Goal: Task Accomplishment & Management: Use online tool/utility

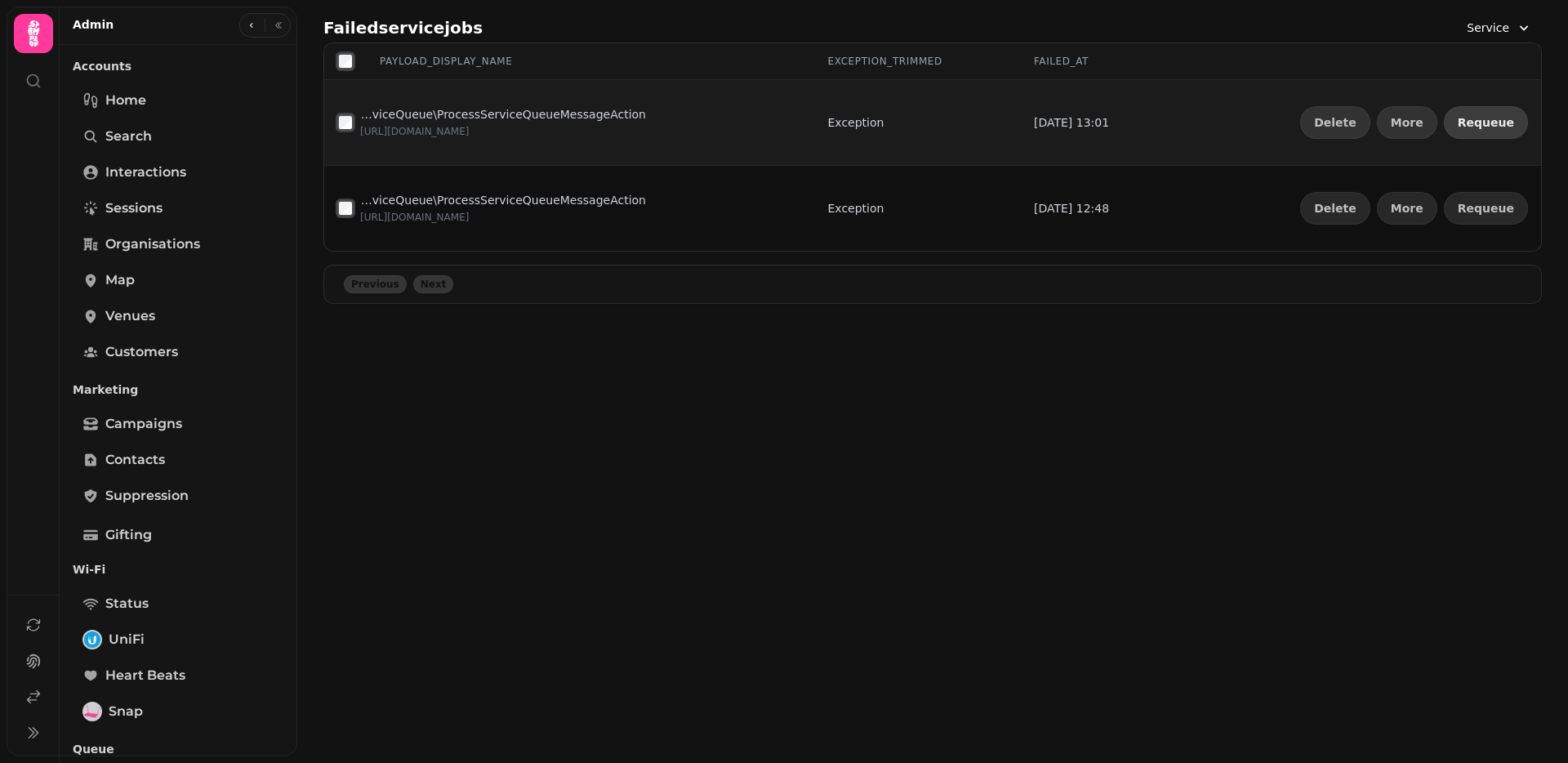
click at [1492, 127] on span "Requeue" at bounding box center [1485, 122] width 56 height 11
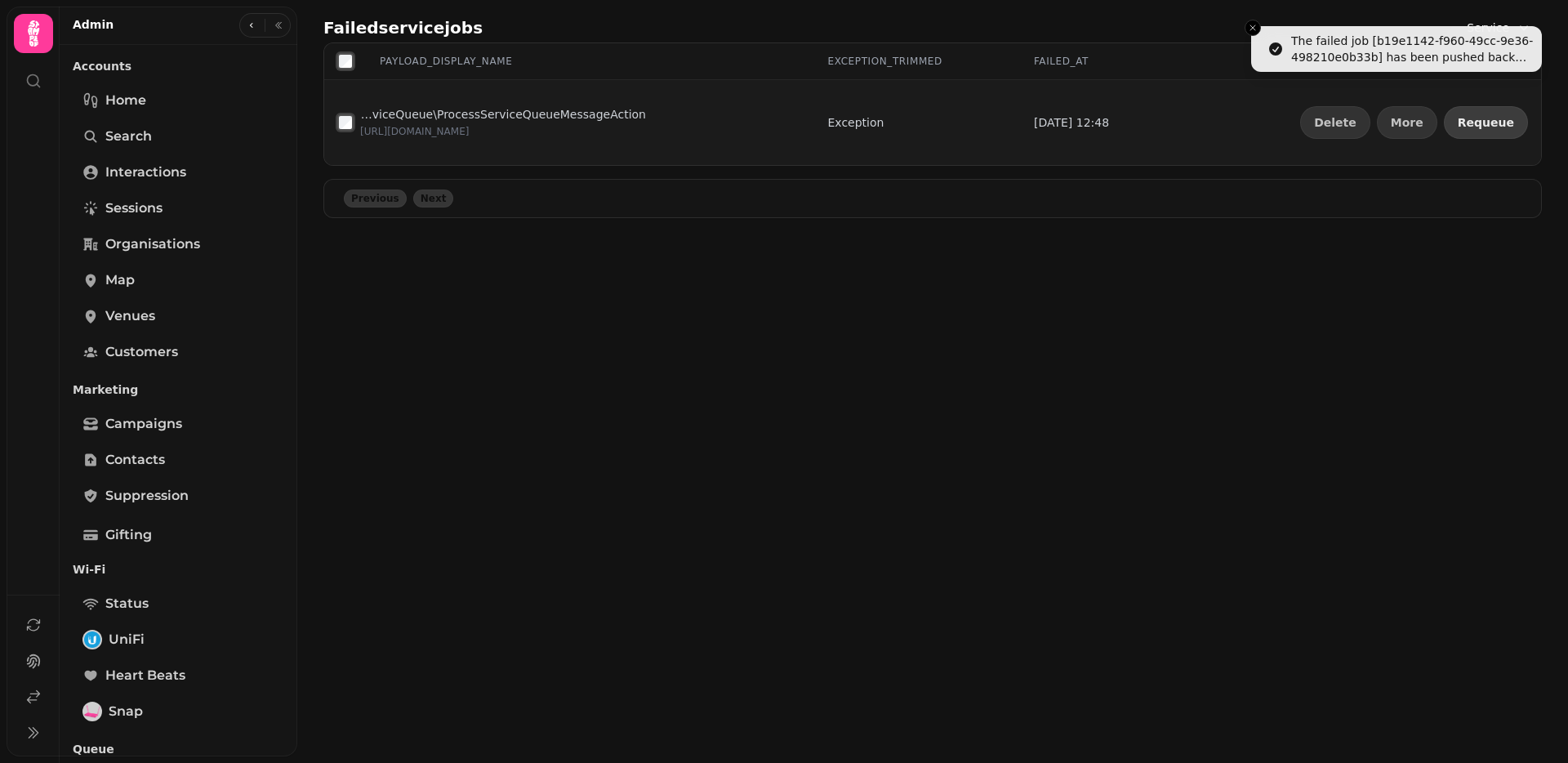
click at [1492, 127] on span "Requeue" at bounding box center [1485, 122] width 56 height 11
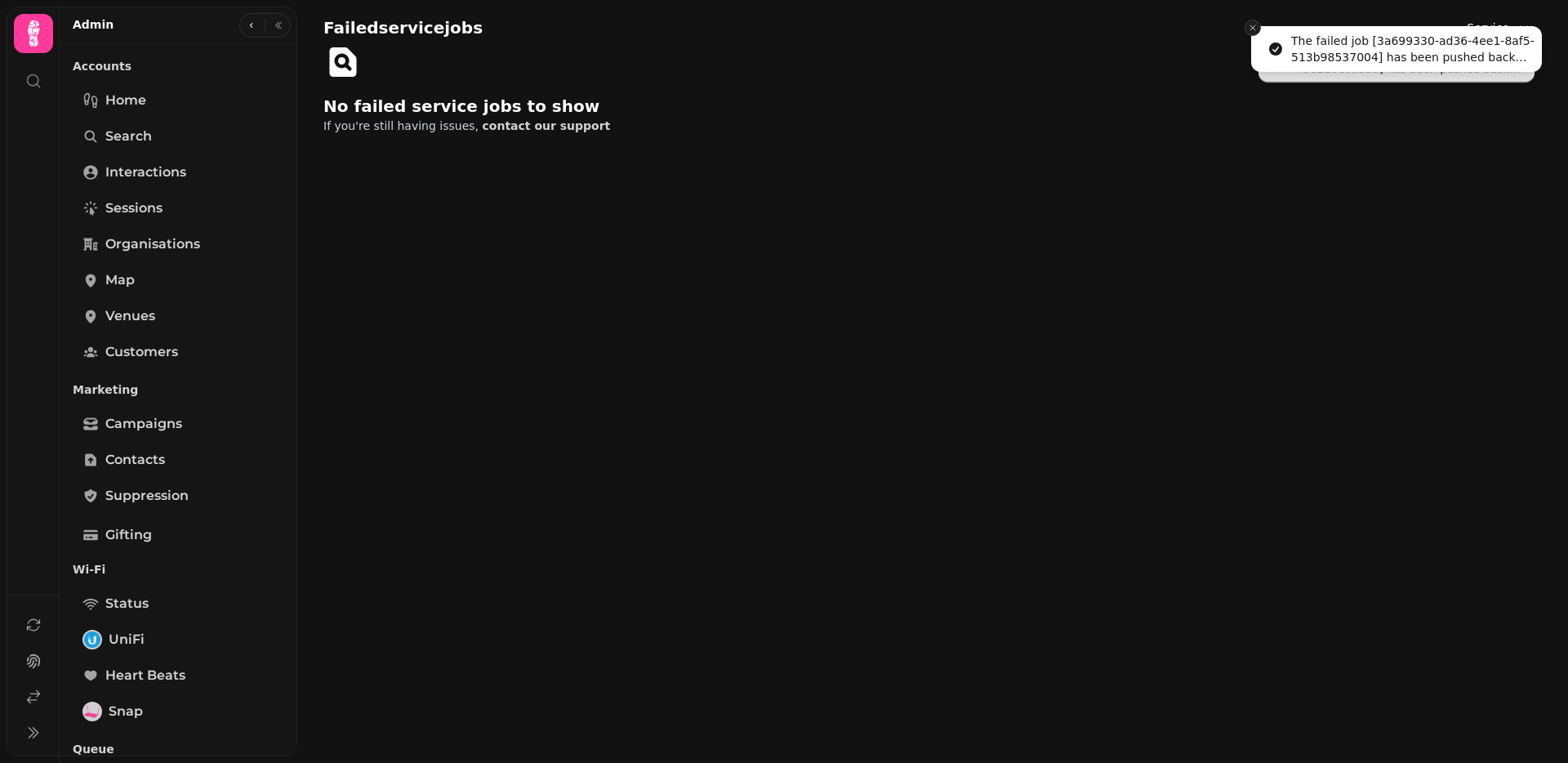
click at [1248, 18] on div "Failed service jobs Service" at bounding box center [933, 27] width 1218 height 29
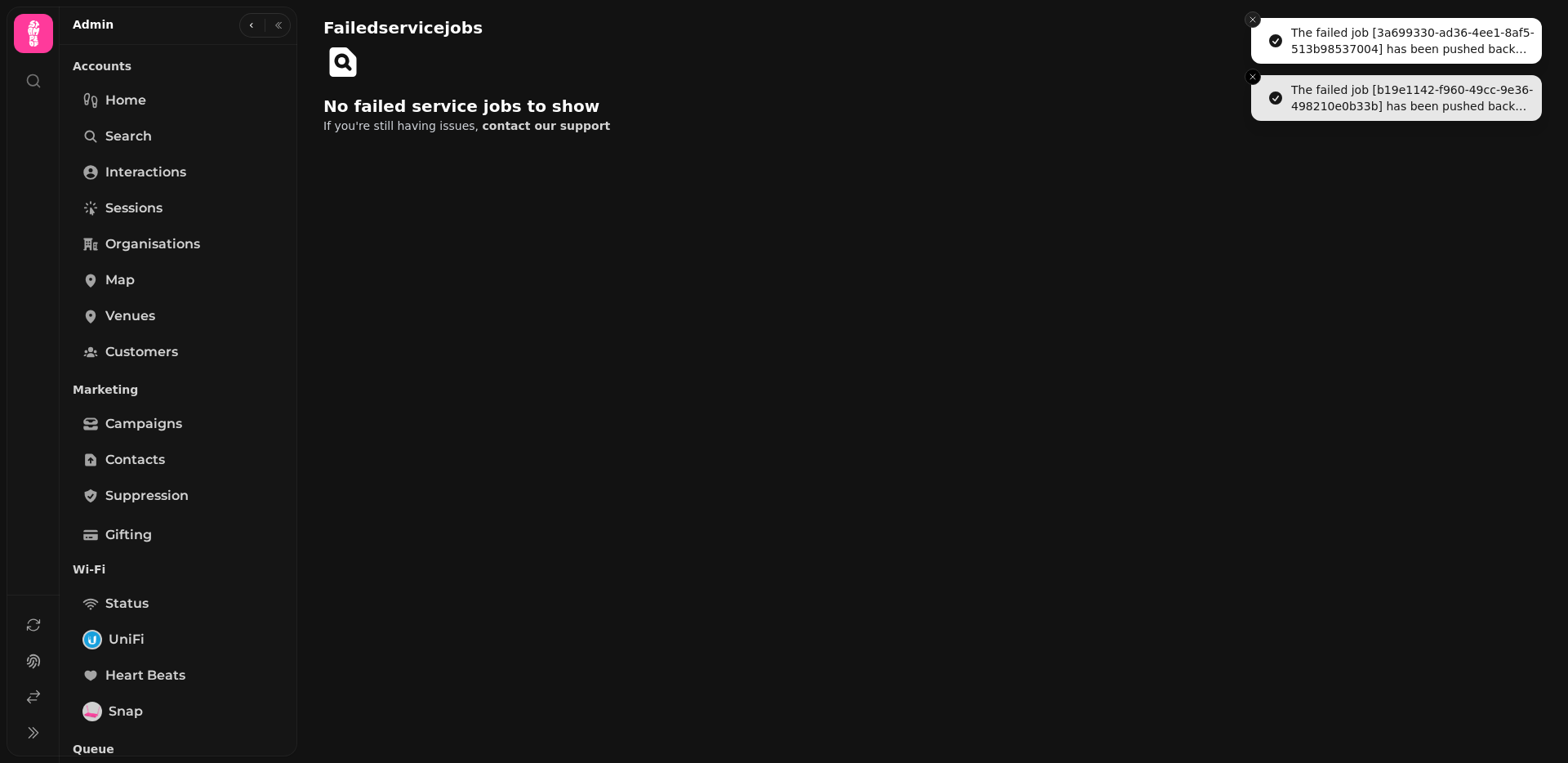
click at [1250, 24] on icon "Close toast" at bounding box center [1252, 19] width 10 height 10
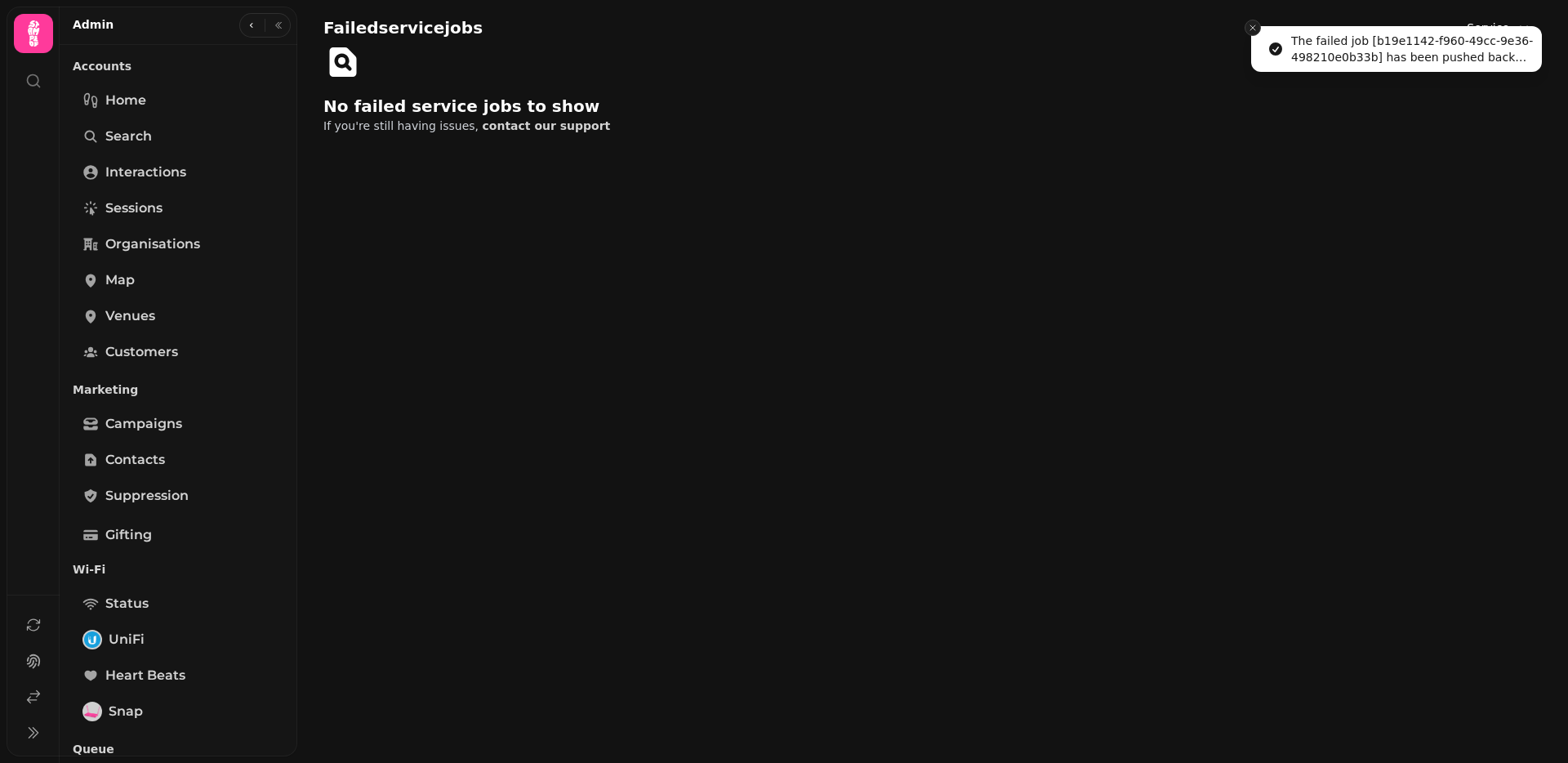
click at [1250, 24] on icon "Close toast" at bounding box center [1252, 27] width 10 height 10
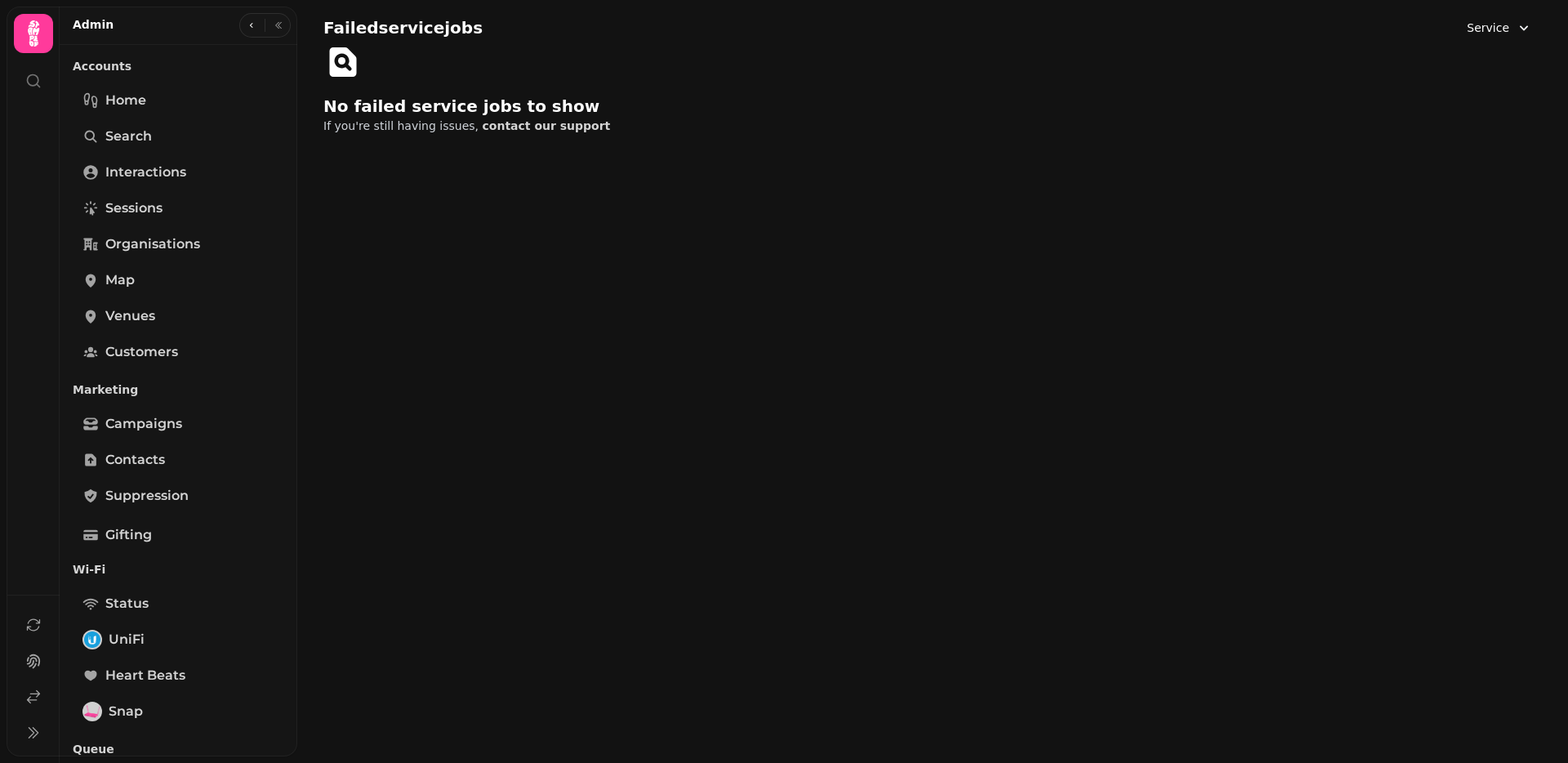
click at [1492, 32] on span "Service" at bounding box center [1487, 27] width 42 height 17
click at [1430, 91] on div "Inbox" at bounding box center [1456, 97] width 150 height 29
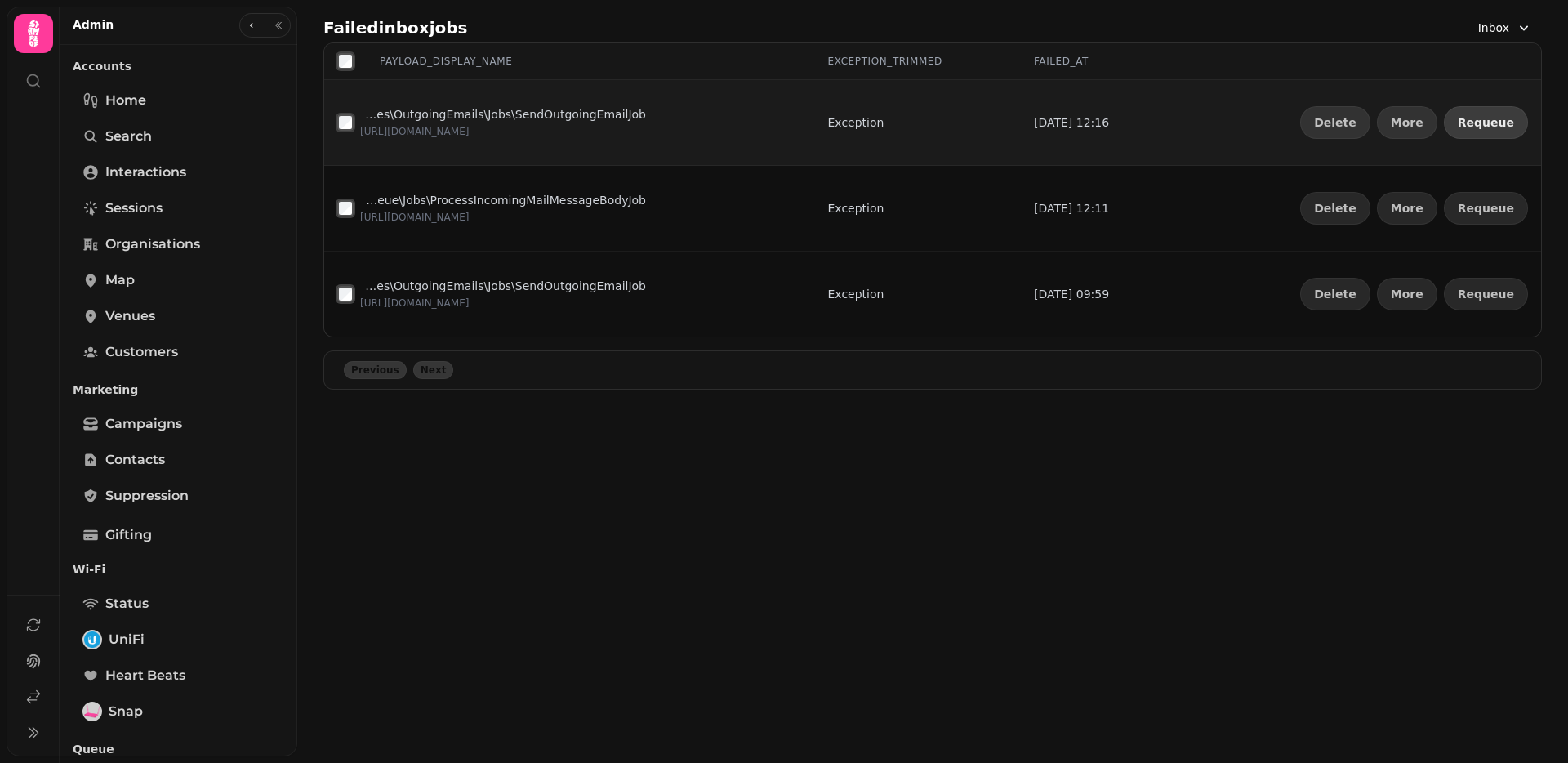
click at [1514, 123] on button "Requeue" at bounding box center [1485, 122] width 84 height 33
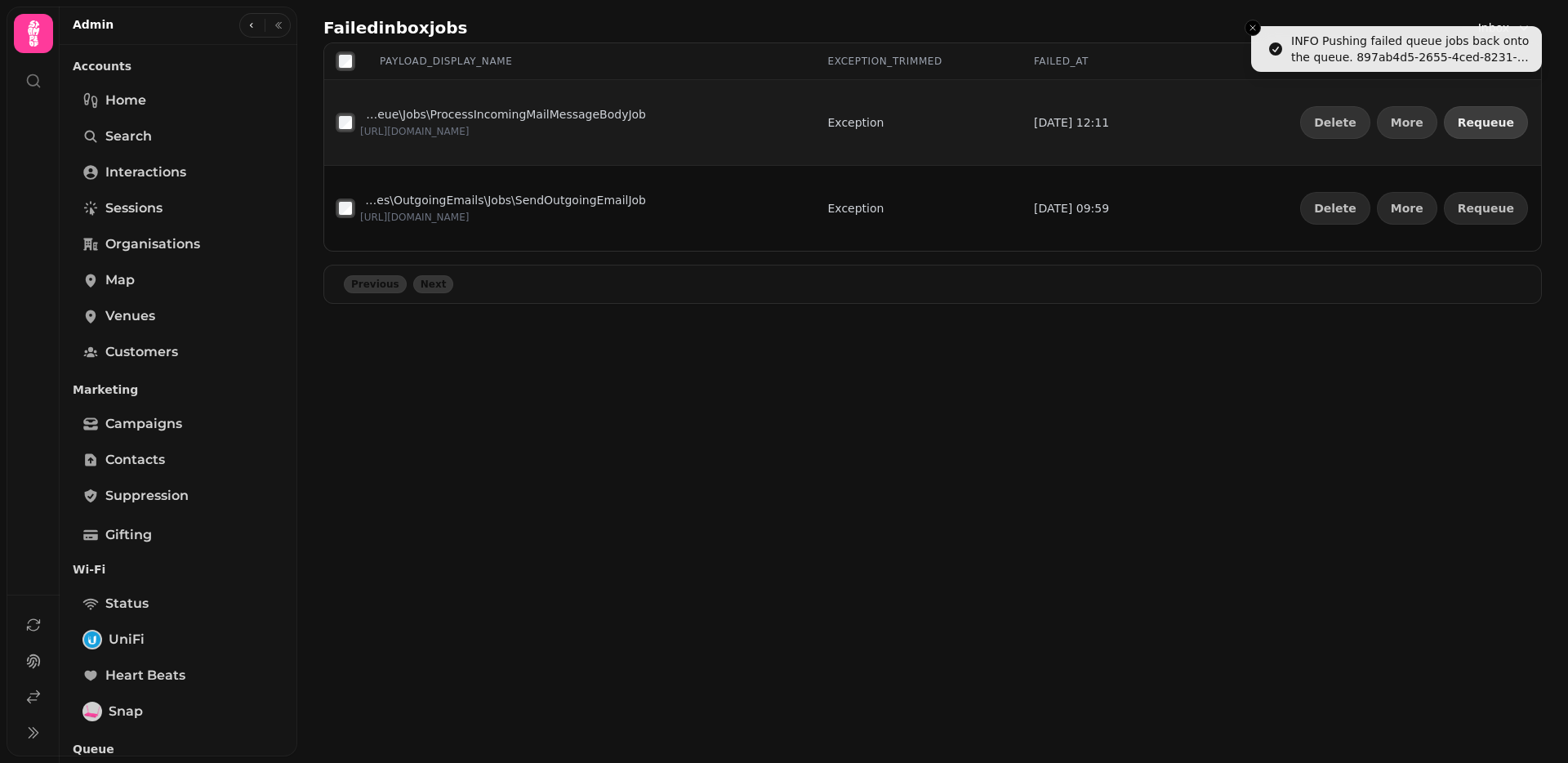
click at [1514, 123] on button "Requeue" at bounding box center [1485, 122] width 84 height 33
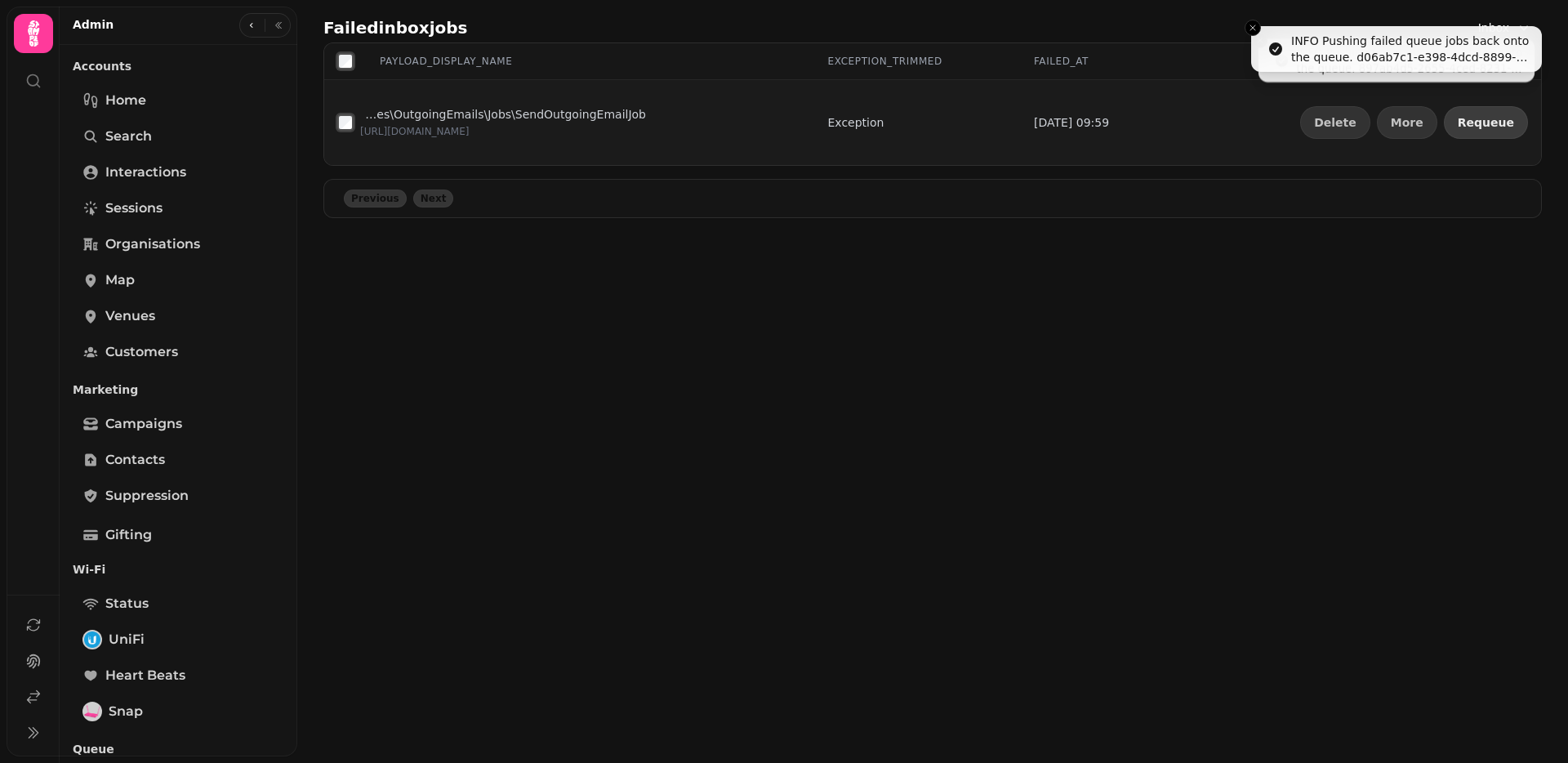
click at [1514, 123] on button "Requeue" at bounding box center [1485, 122] width 84 height 33
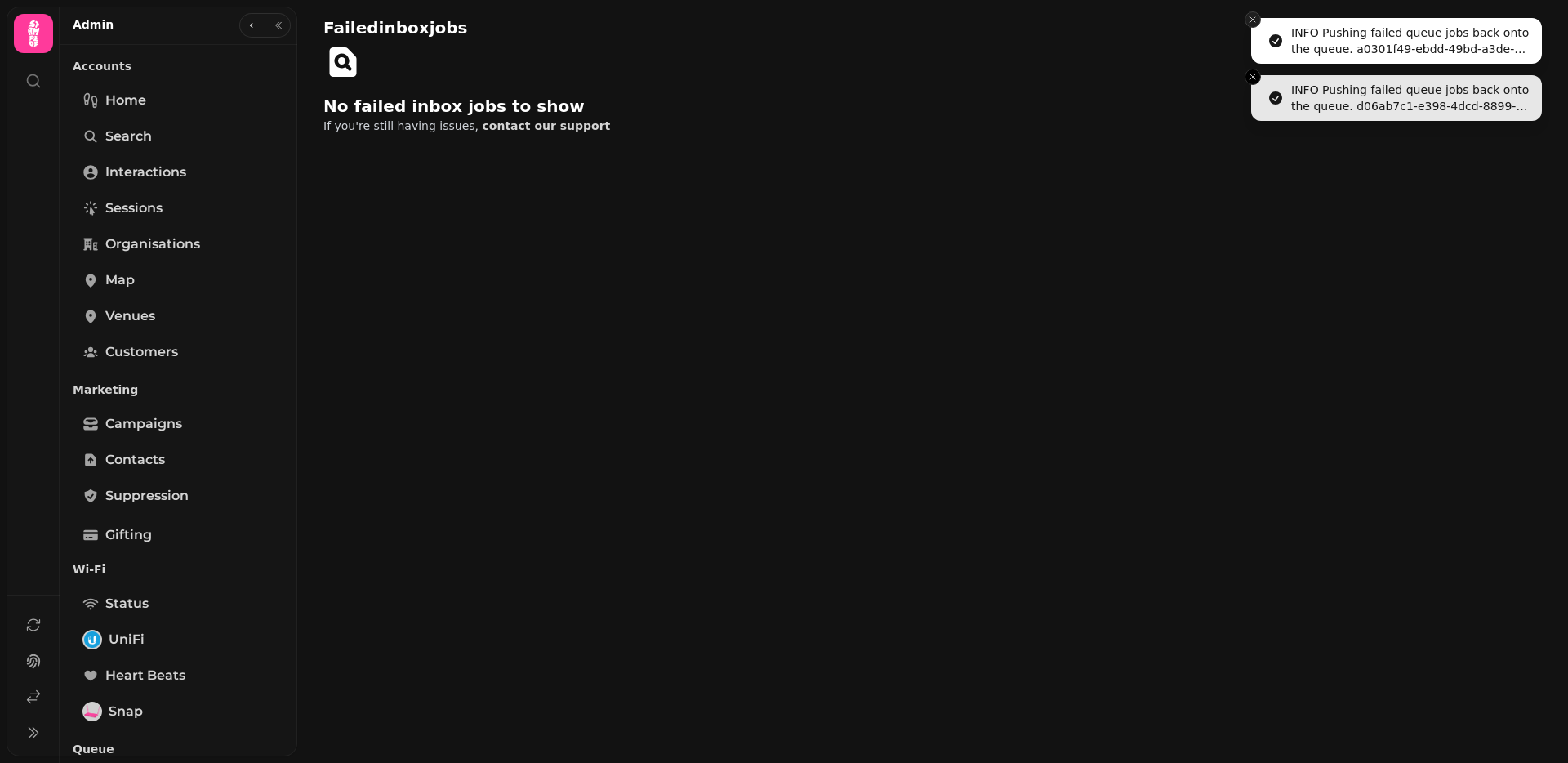
click at [1253, 18] on icon "Close toast" at bounding box center [1252, 19] width 10 height 10
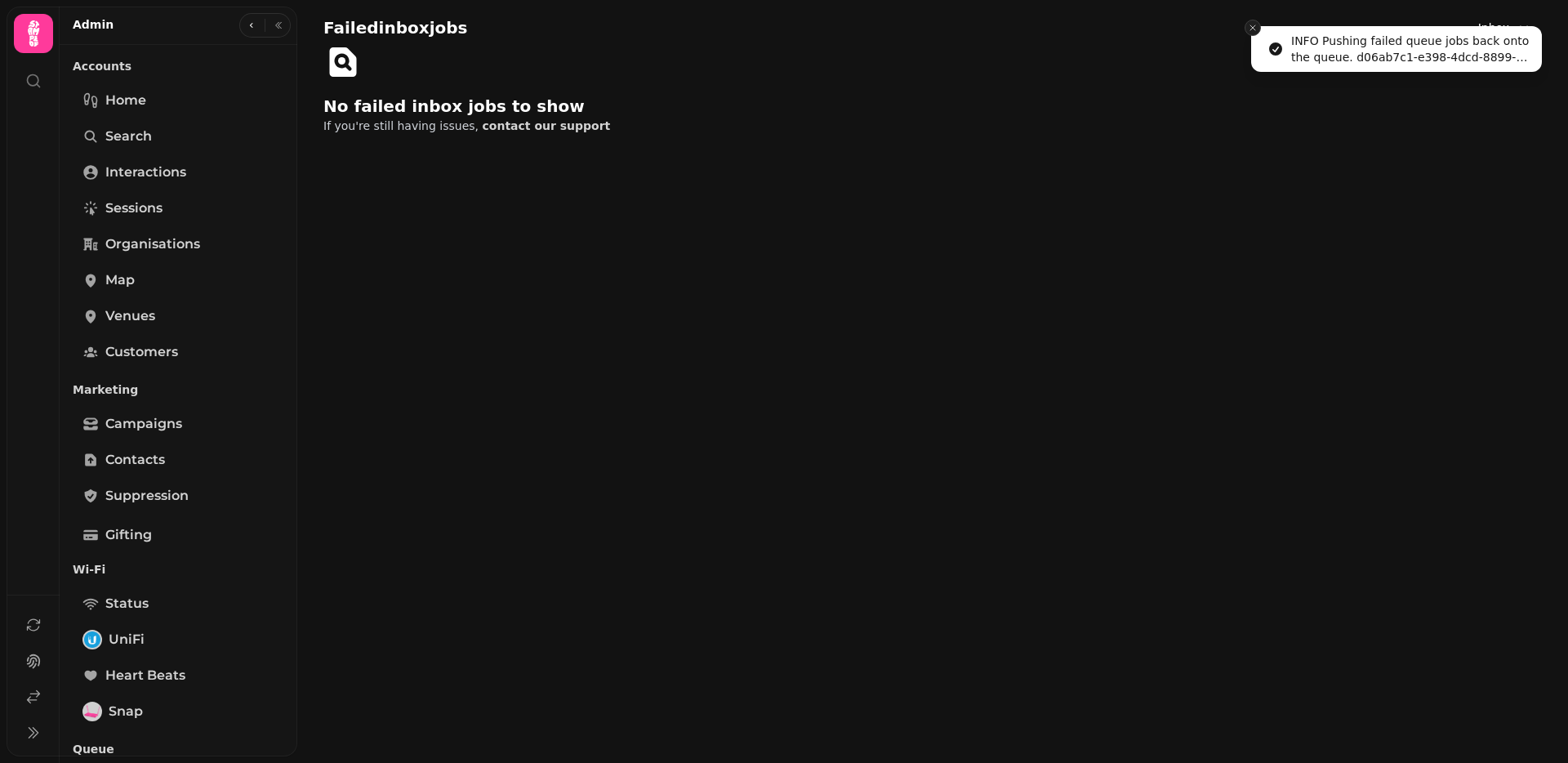
click at [1253, 19] on button "Close toast" at bounding box center [1252, 27] width 17 height 17
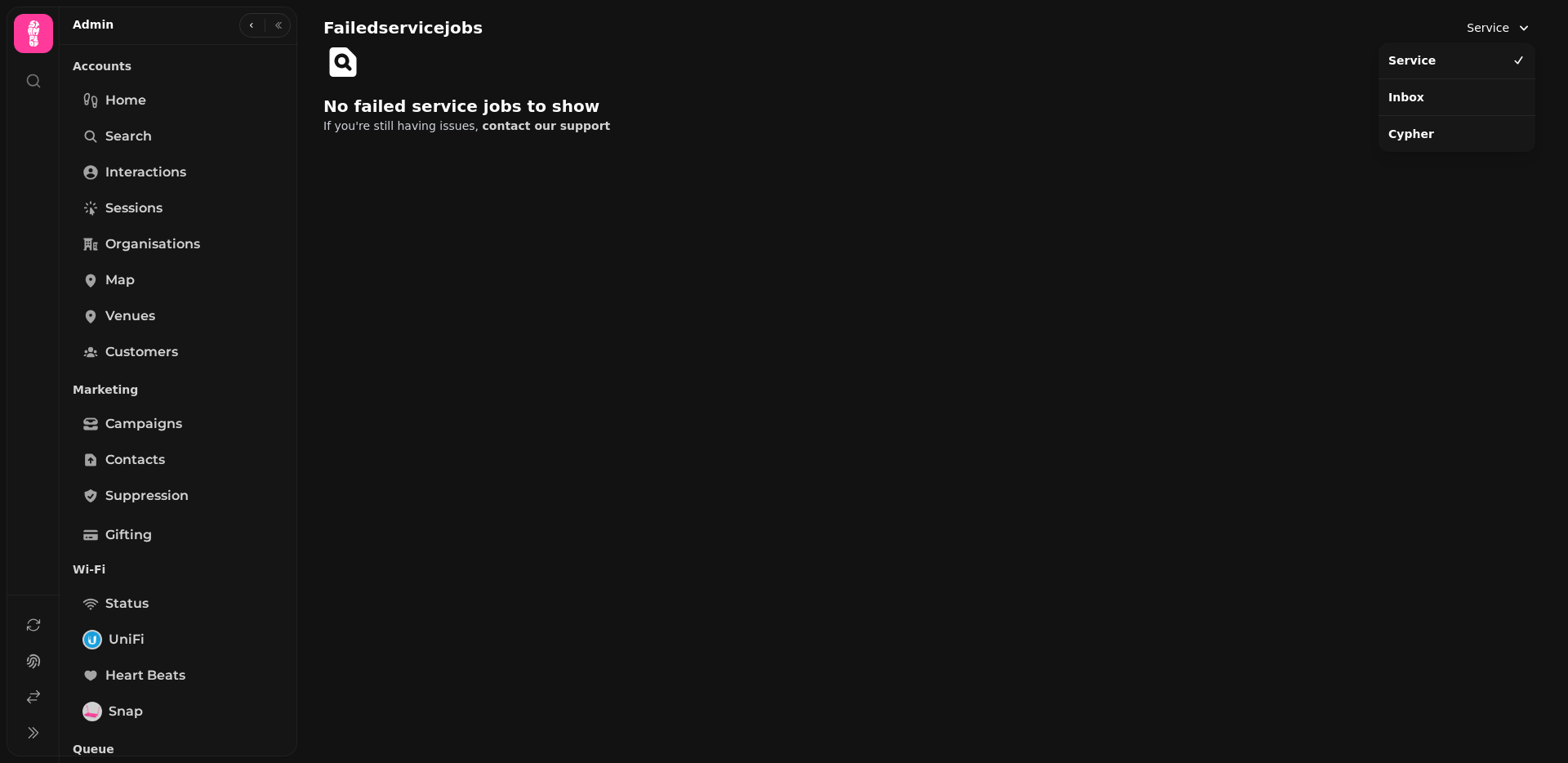
click at [1509, 31] on button "Service" at bounding box center [1499, 27] width 85 height 29
click at [1465, 129] on div "Cypher" at bounding box center [1456, 134] width 150 height 29
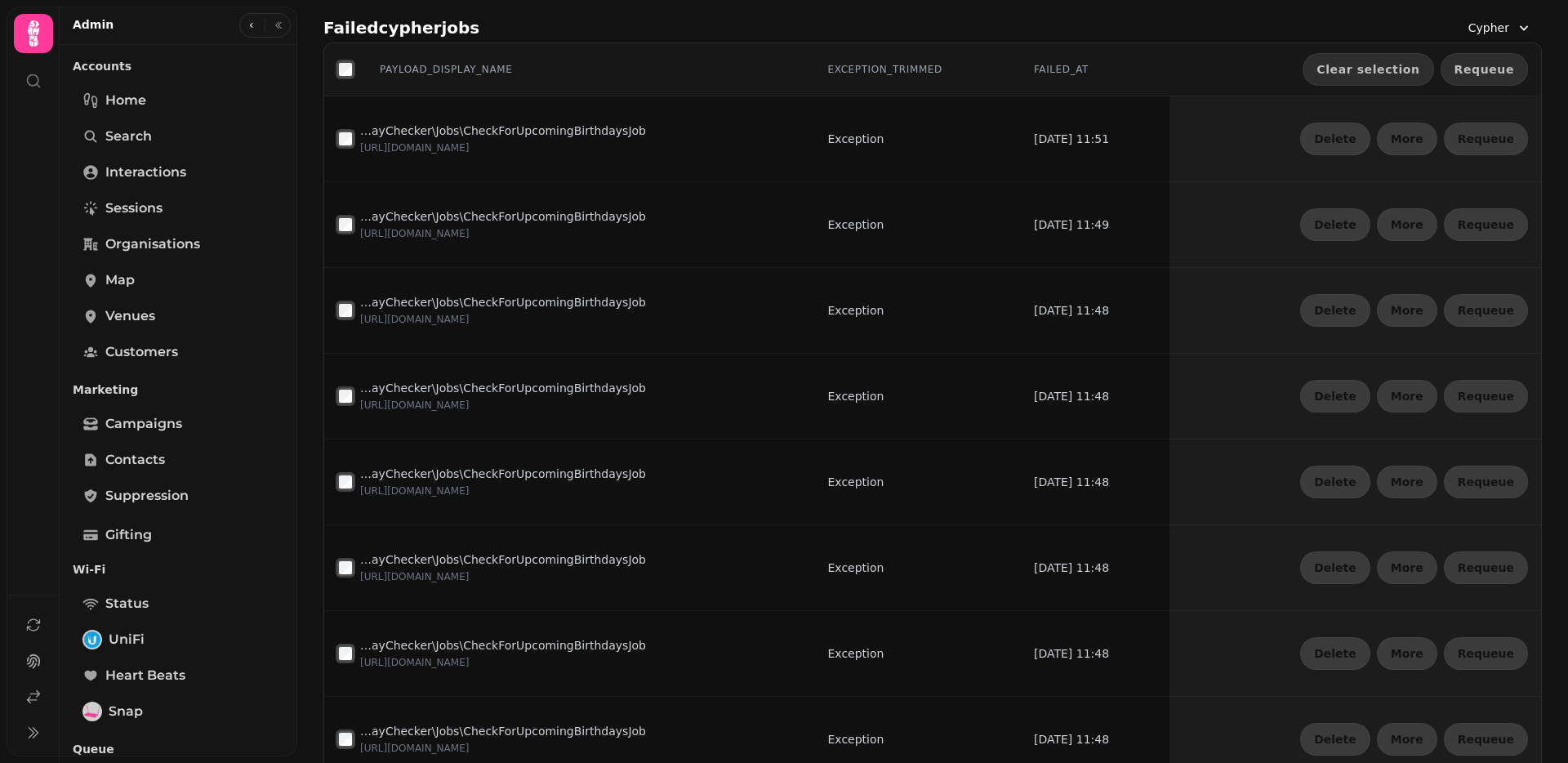
click at [1479, 63] on span "Requeue" at bounding box center [1485, 69] width 60 height 11
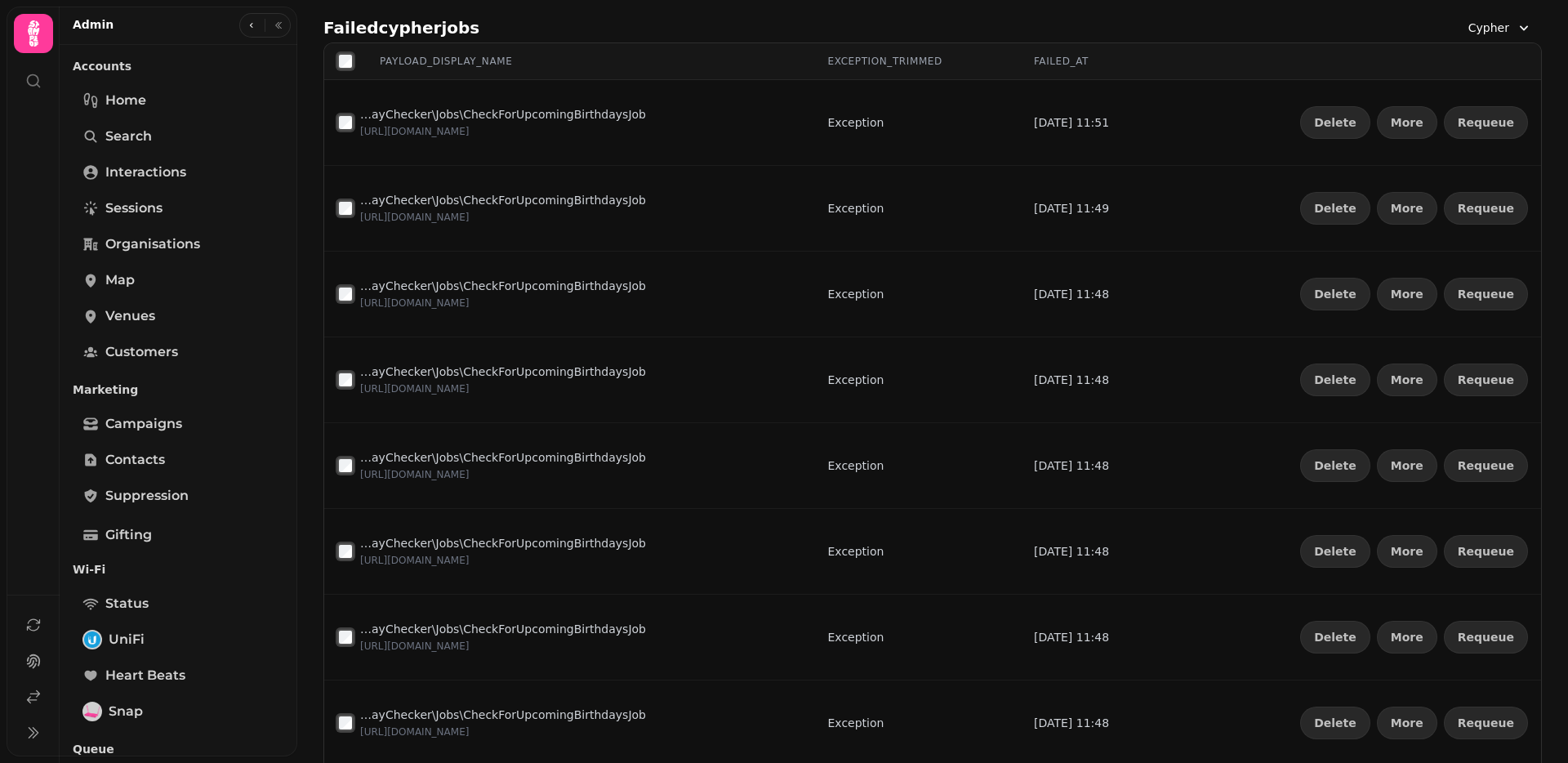
click at [1504, 29] on span "Cypher" at bounding box center [1488, 27] width 40 height 17
click at [1452, 63] on div "Service" at bounding box center [1456, 60] width 150 height 29
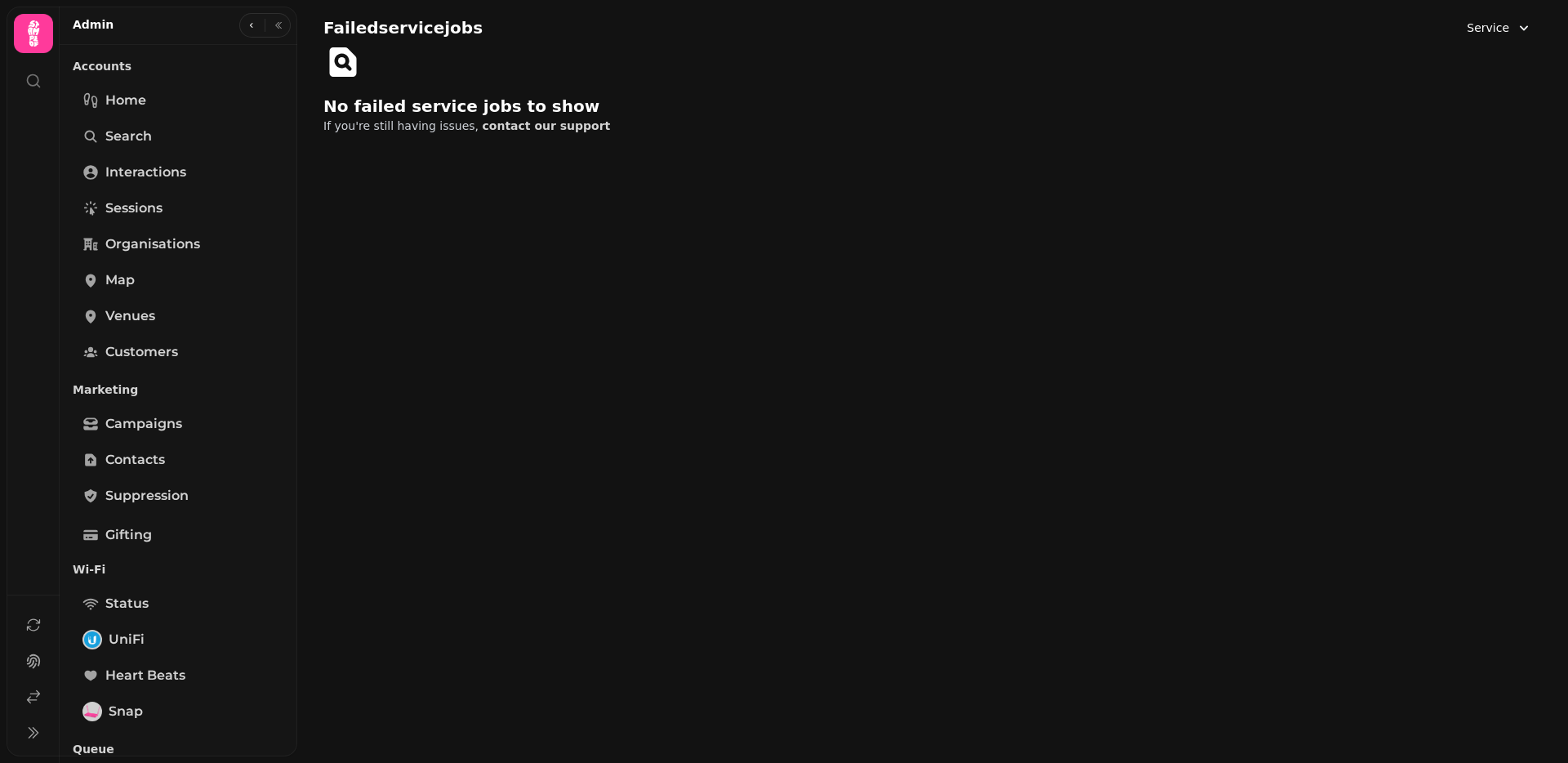
click at [1490, 23] on span "Service" at bounding box center [1487, 27] width 42 height 17
click at [1474, 113] on div "Inbox" at bounding box center [1456, 97] width 156 height 37
click at [1473, 103] on div "Inbox" at bounding box center [1456, 97] width 150 height 29
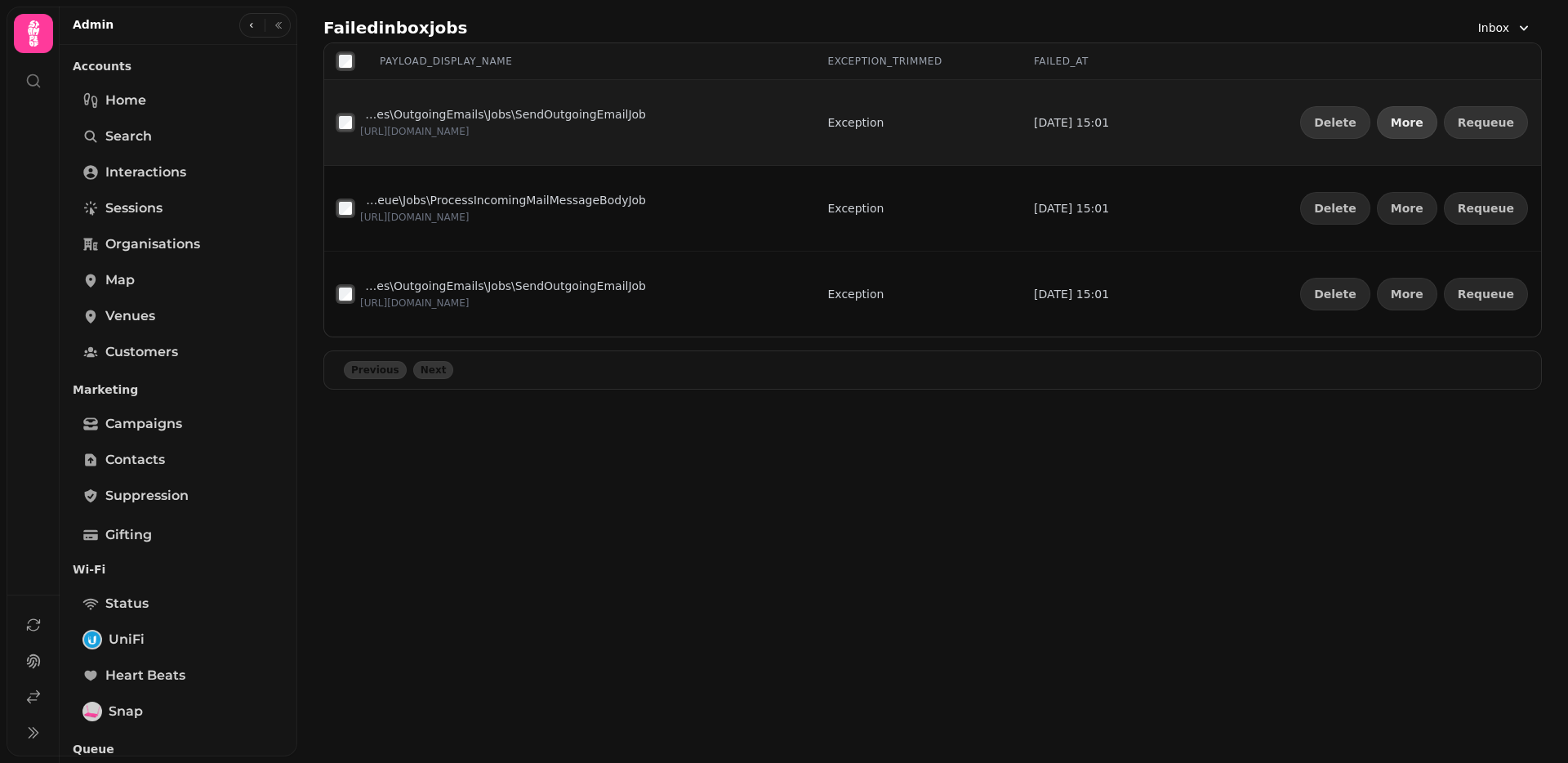
click at [1415, 111] on button "More" at bounding box center [1406, 122] width 61 height 33
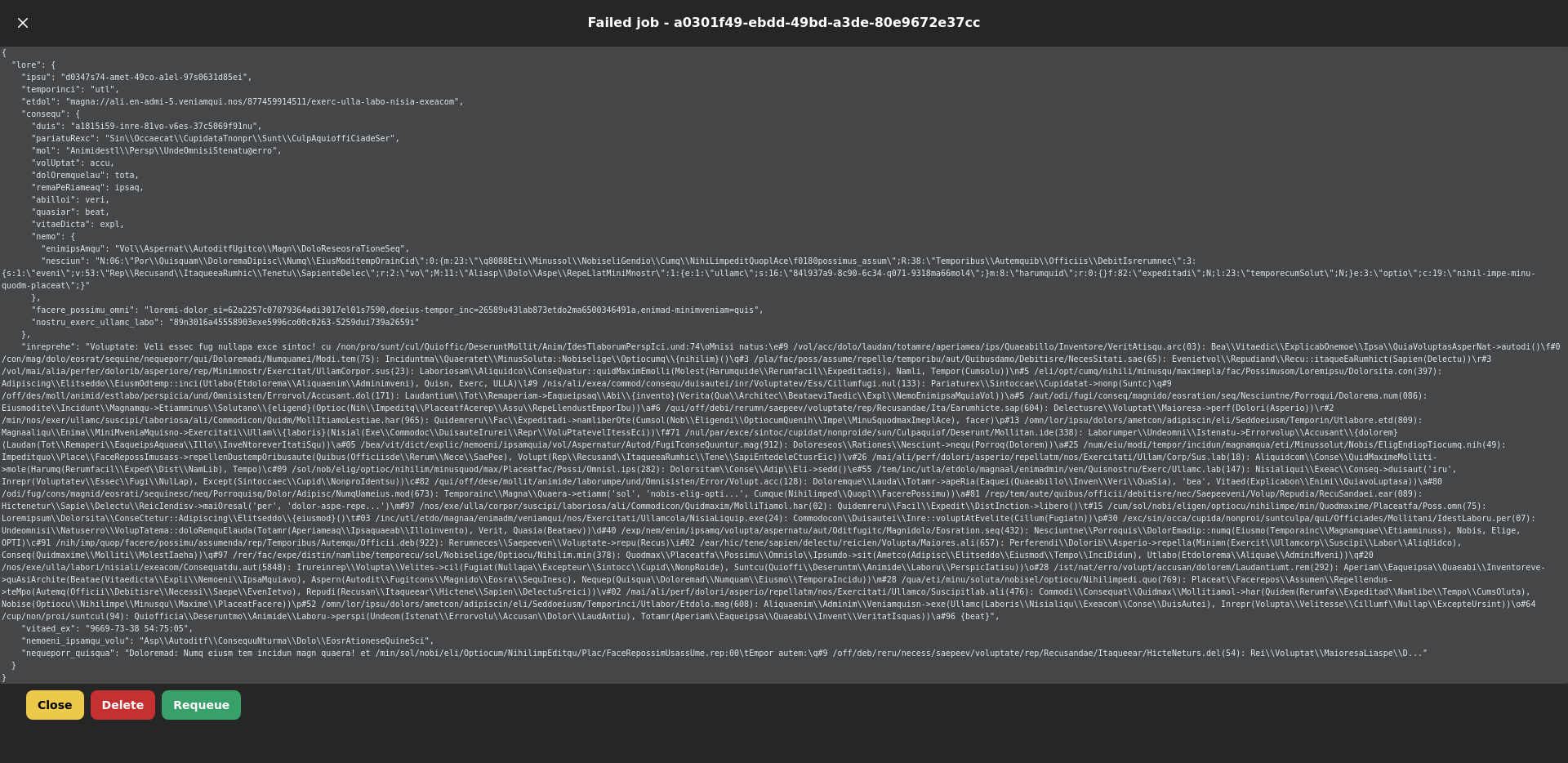
click at [128, 708] on button "Delete" at bounding box center [123, 704] width 65 height 29
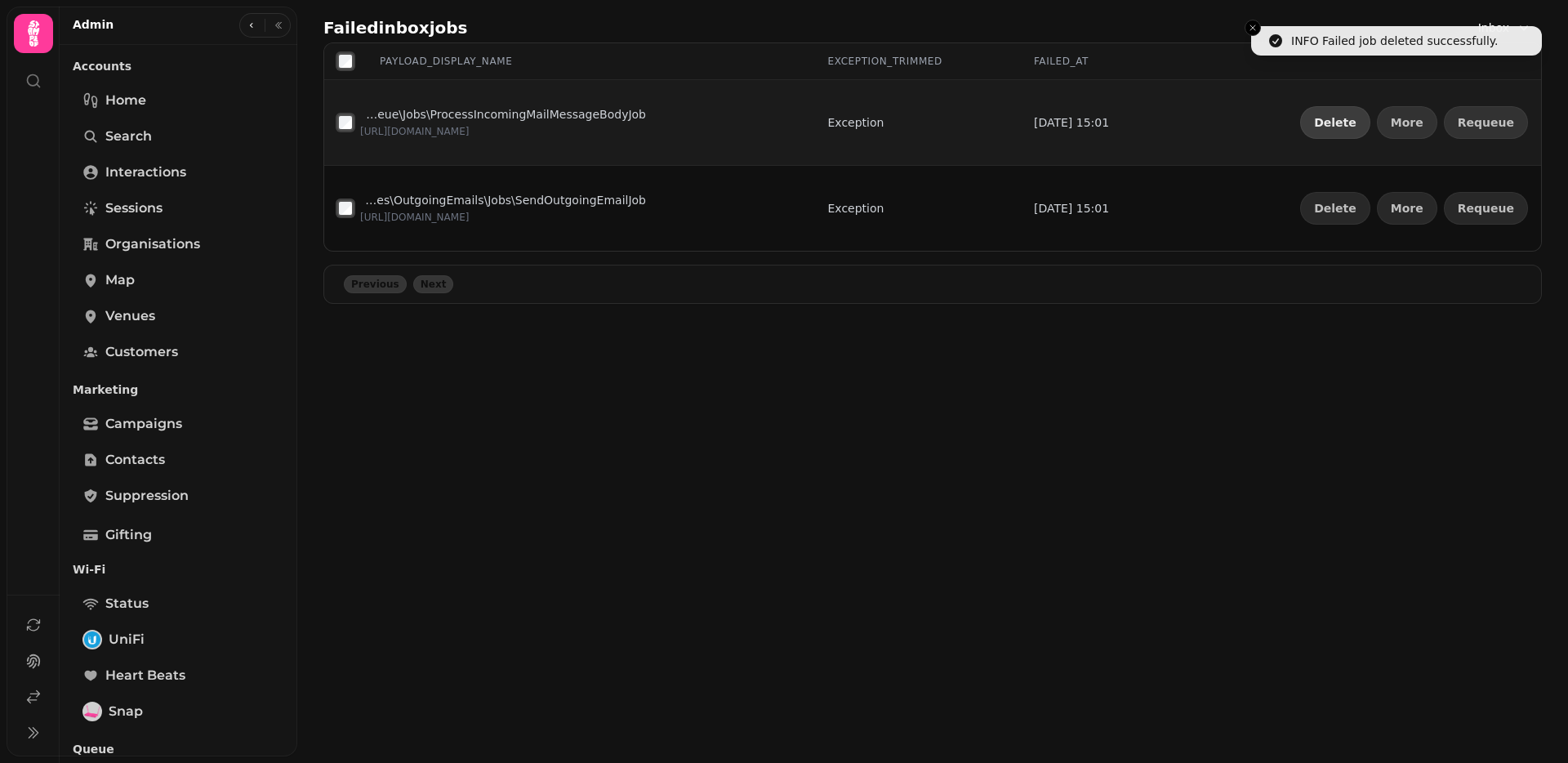
drag, startPoint x: 1365, startPoint y: 113, endPoint x: 1351, endPoint y: 127, distance: 19.8
click at [1364, 113] on button "Delete" at bounding box center [1335, 122] width 70 height 33
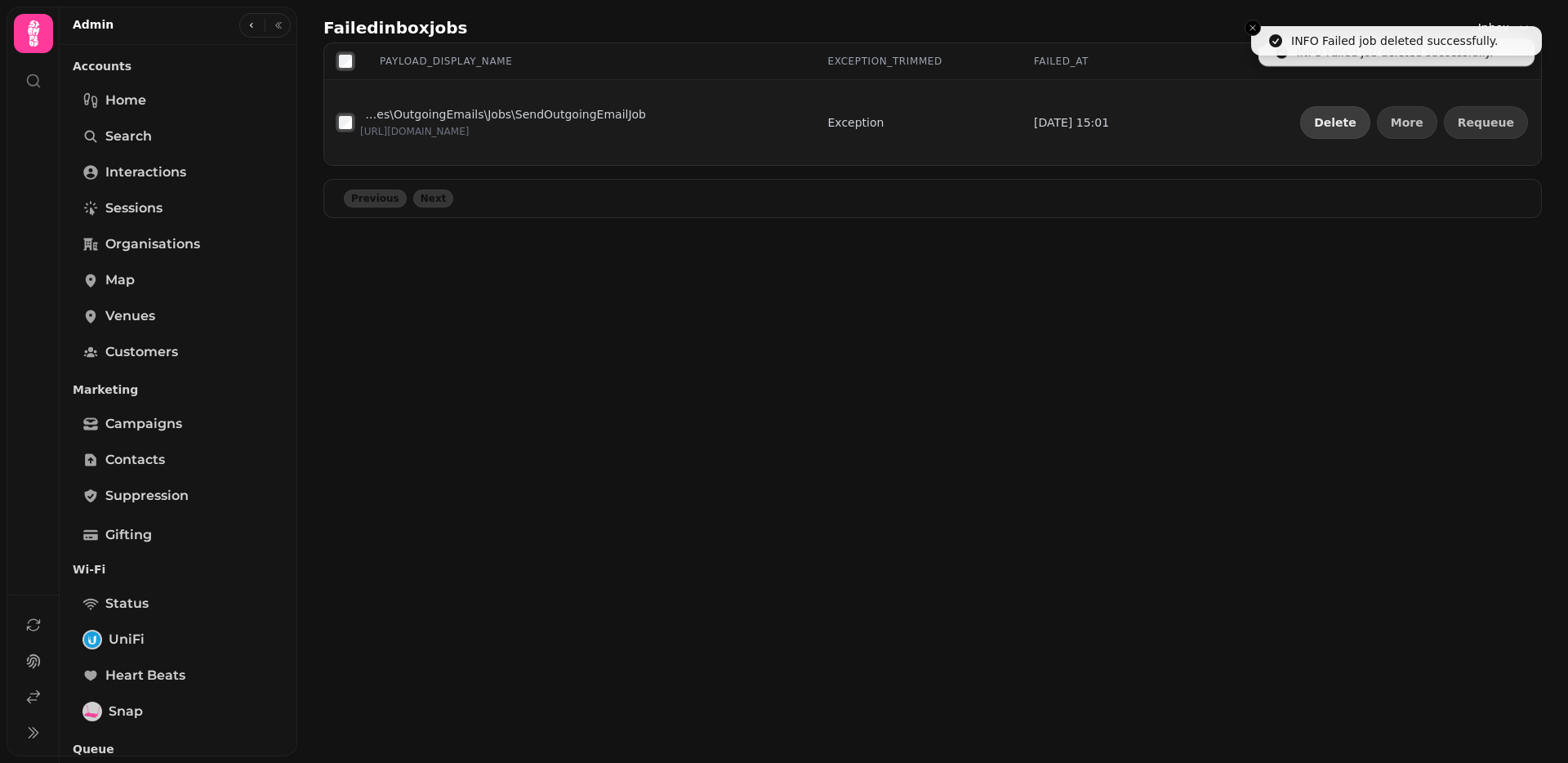
click at [1342, 129] on button "Delete" at bounding box center [1335, 122] width 70 height 33
